Goal: Task Accomplishment & Management: Complete application form

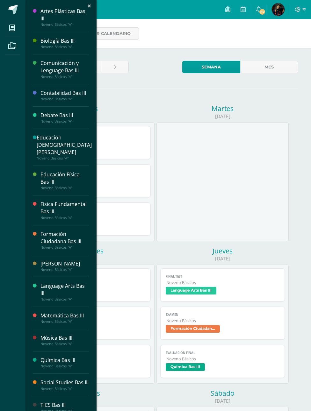
click at [42, 282] on div "Language Arts Bas III" at bounding box center [64, 289] width 48 height 15
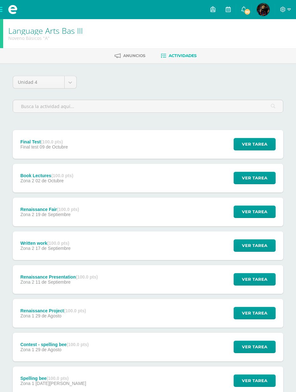
click at [39, 146] on span "Final test" at bounding box center [29, 146] width 19 height 5
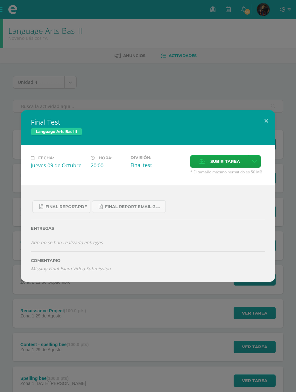
click at [47, 207] on span "Final Report.pdf" at bounding box center [66, 206] width 41 height 5
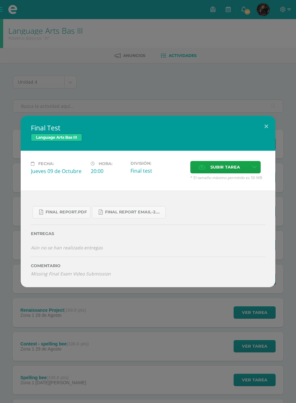
click at [162, 213] on span "Final Report Email-2.pdf" at bounding box center [133, 212] width 57 height 5
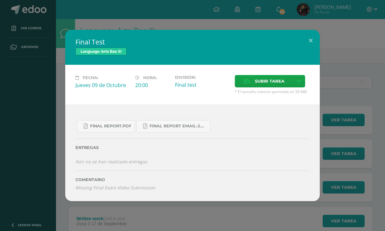
click at [281, 79] on link at bounding box center [299, 81] width 12 height 12
click at [277, 76] on span "Subir tarea" at bounding box center [270, 81] width 30 height 12
click at [0, 0] on input "Subir tarea" at bounding box center [0, 0] width 0 height 0
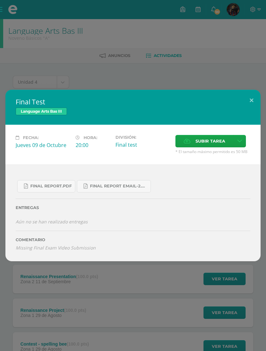
click at [19, 61] on div "Final Test Language Arts Bas III Fecha: Jueves 09 de Octubre Hora: 20:00 Divisi…" at bounding box center [133, 175] width 266 height 351
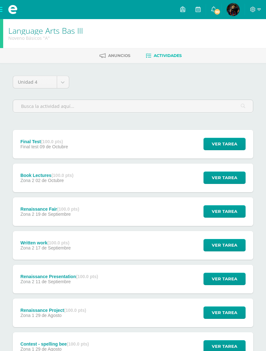
click at [6, 44] on div "Final Test Language Arts Bas III Fecha: Jueves 09 de Octubre Hora: 20:00 Divisi…" at bounding box center [133, 175] width 266 height 351
click at [39, 141] on div "Final Test (100.0 pts)" at bounding box center [43, 141] width 47 height 5
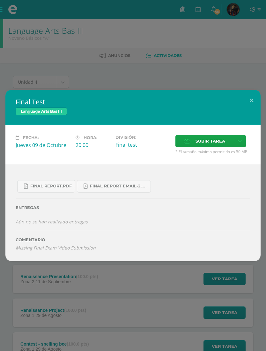
click at [18, 62] on div "Final Test Language Arts Bas III Fecha: Jueves 09 de Octubre Hora: 20:00 Divisi…" at bounding box center [133, 175] width 266 height 351
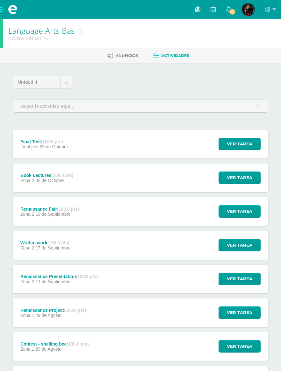
click at [10, 18] on span at bounding box center [12, 9] width 25 height 19
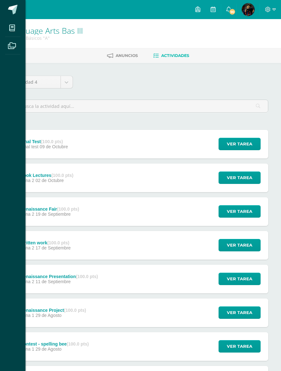
click at [249, 13] on div "Mis cursos Archivos Cerrar panel Artes Plásticas Bas III Noveno Básicos "A" Bio…" at bounding box center [140, 185] width 281 height 371
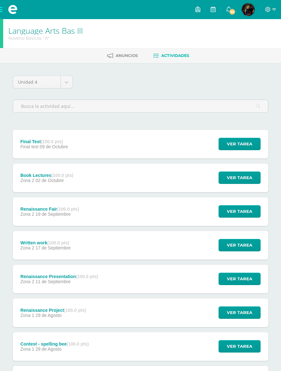
click at [250, 13] on img at bounding box center [248, 9] width 13 height 13
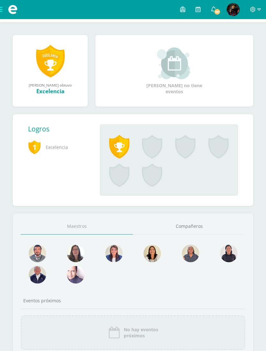
scroll to position [100, 0]
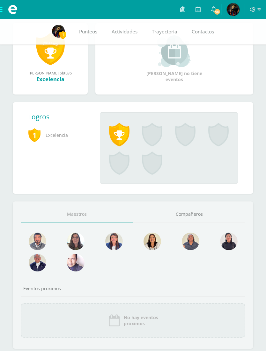
click at [107, 267] on div at bounding box center [132, 254] width 229 height 43
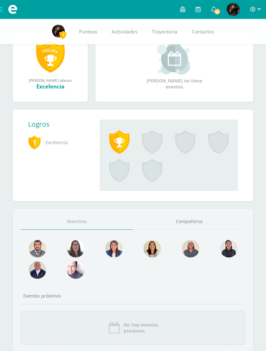
scroll to position [90, 0]
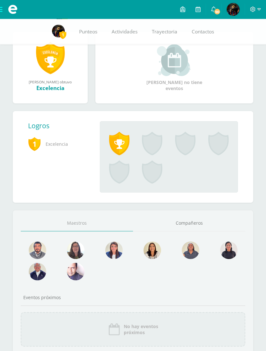
click at [217, 217] on link "Compañeros" at bounding box center [189, 224] width 112 height 16
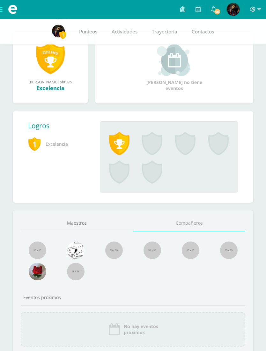
scroll to position [91, 0]
click at [43, 221] on link "Maestros" at bounding box center [77, 223] width 112 height 16
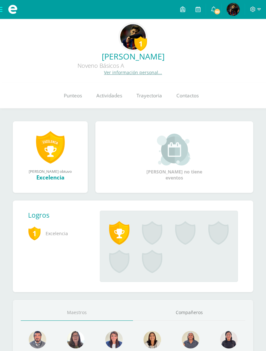
scroll to position [0, 0]
